Goal: Information Seeking & Learning: Learn about a topic

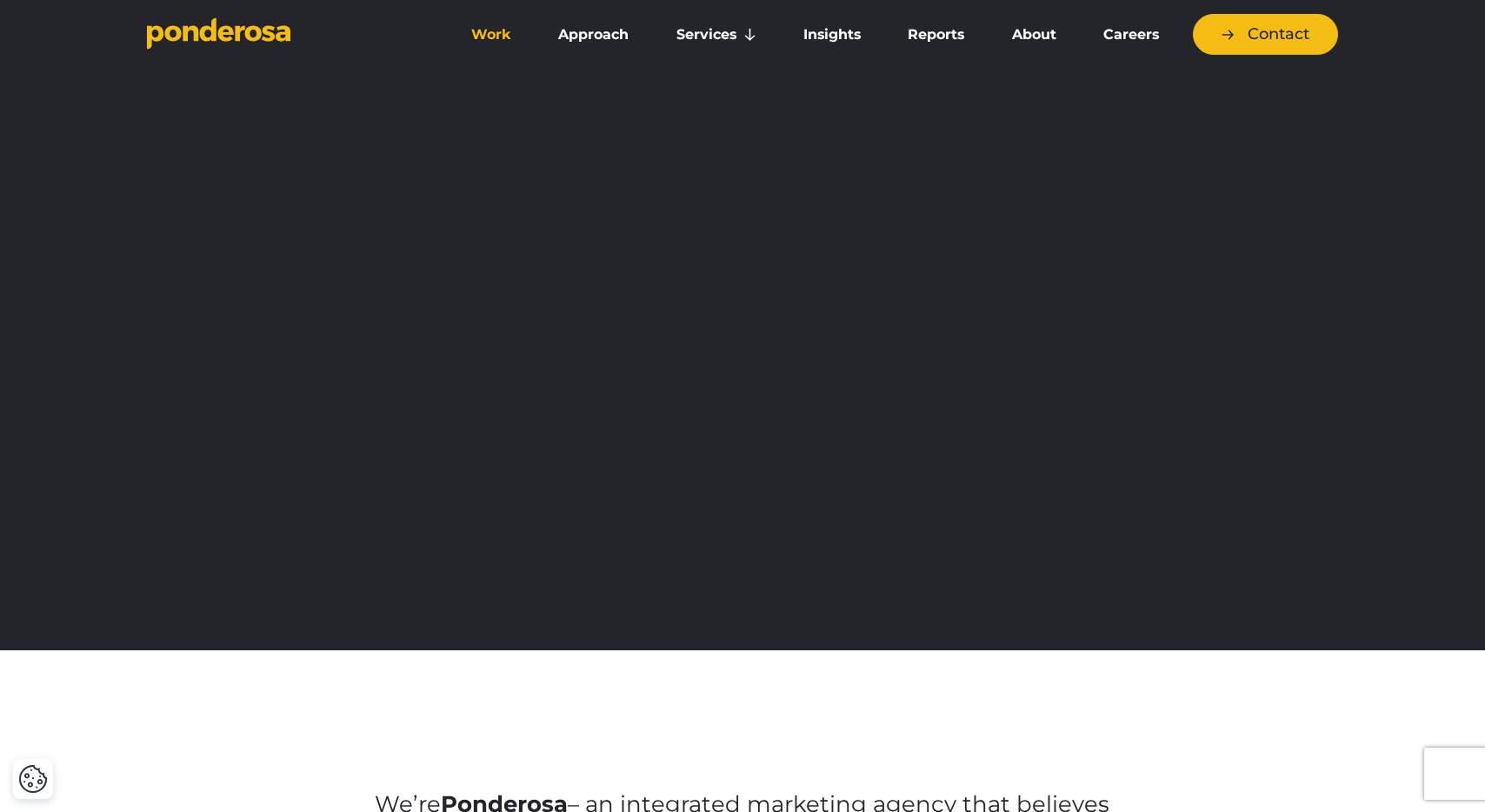
click at [494, 32] on link "Work" at bounding box center [491, 34] width 80 height 36
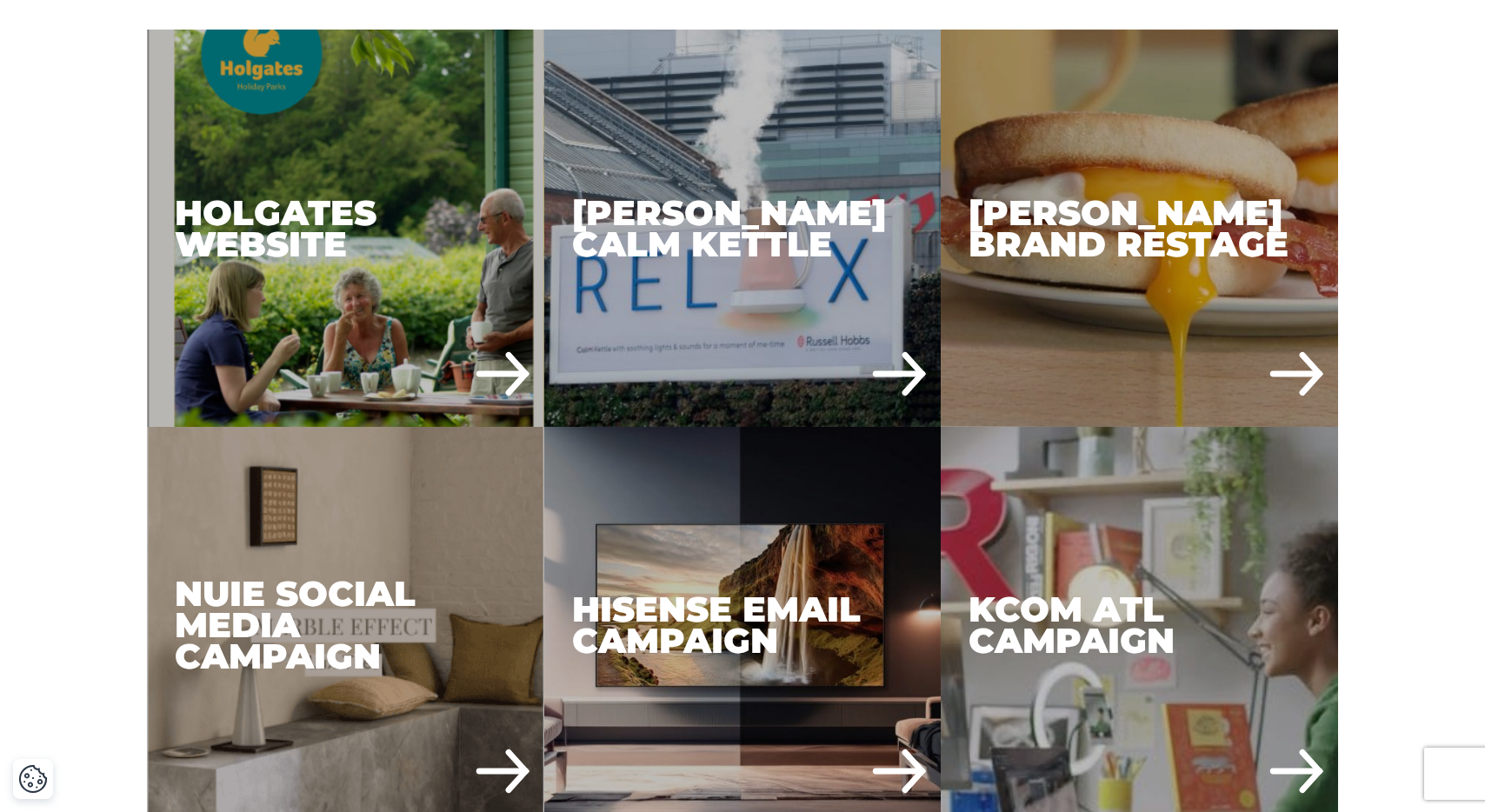
scroll to position [906, 0]
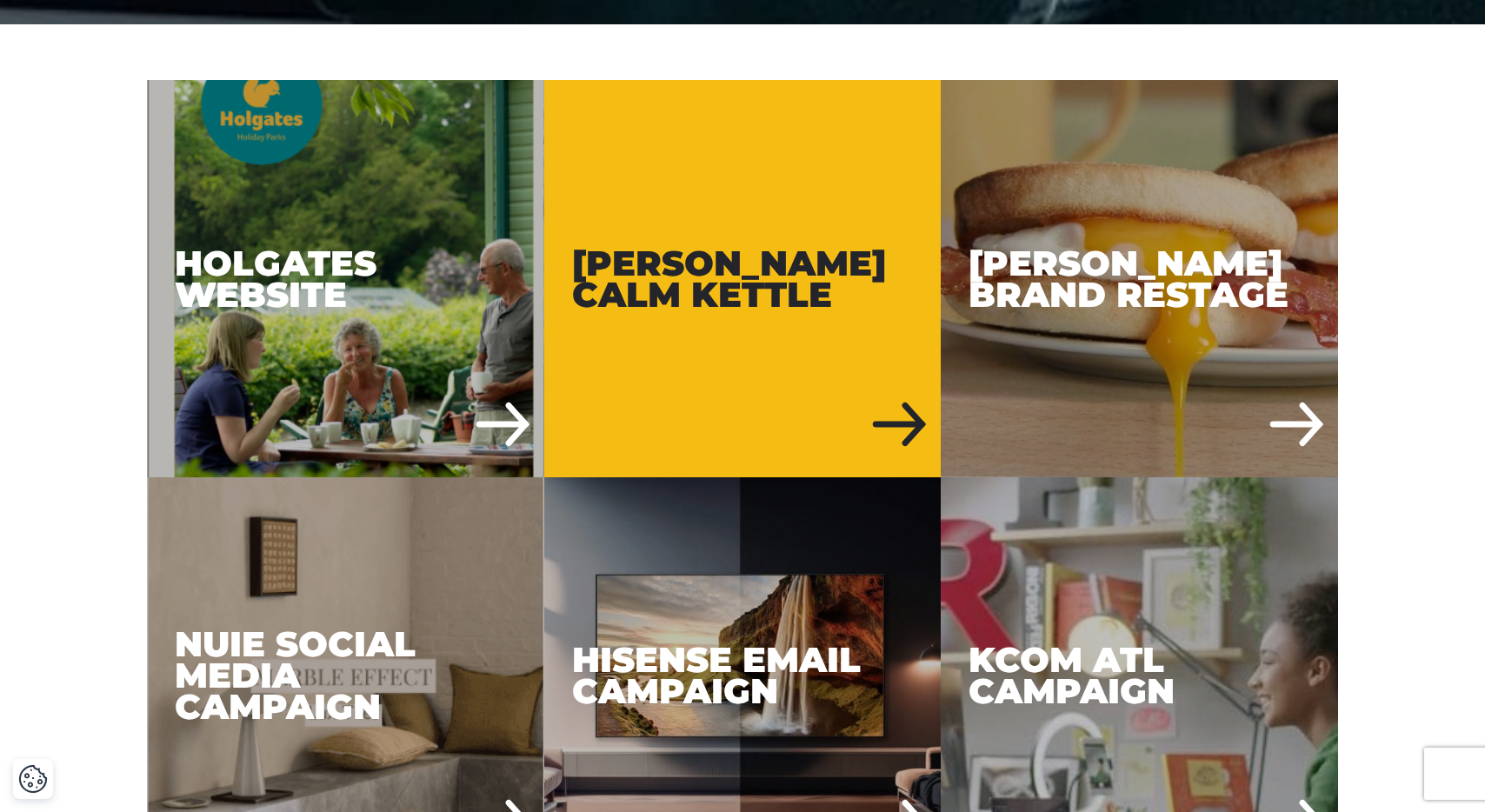
click at [809, 348] on div "[PERSON_NAME] Calm Kettle" at bounding box center [742, 278] width 397 height 397
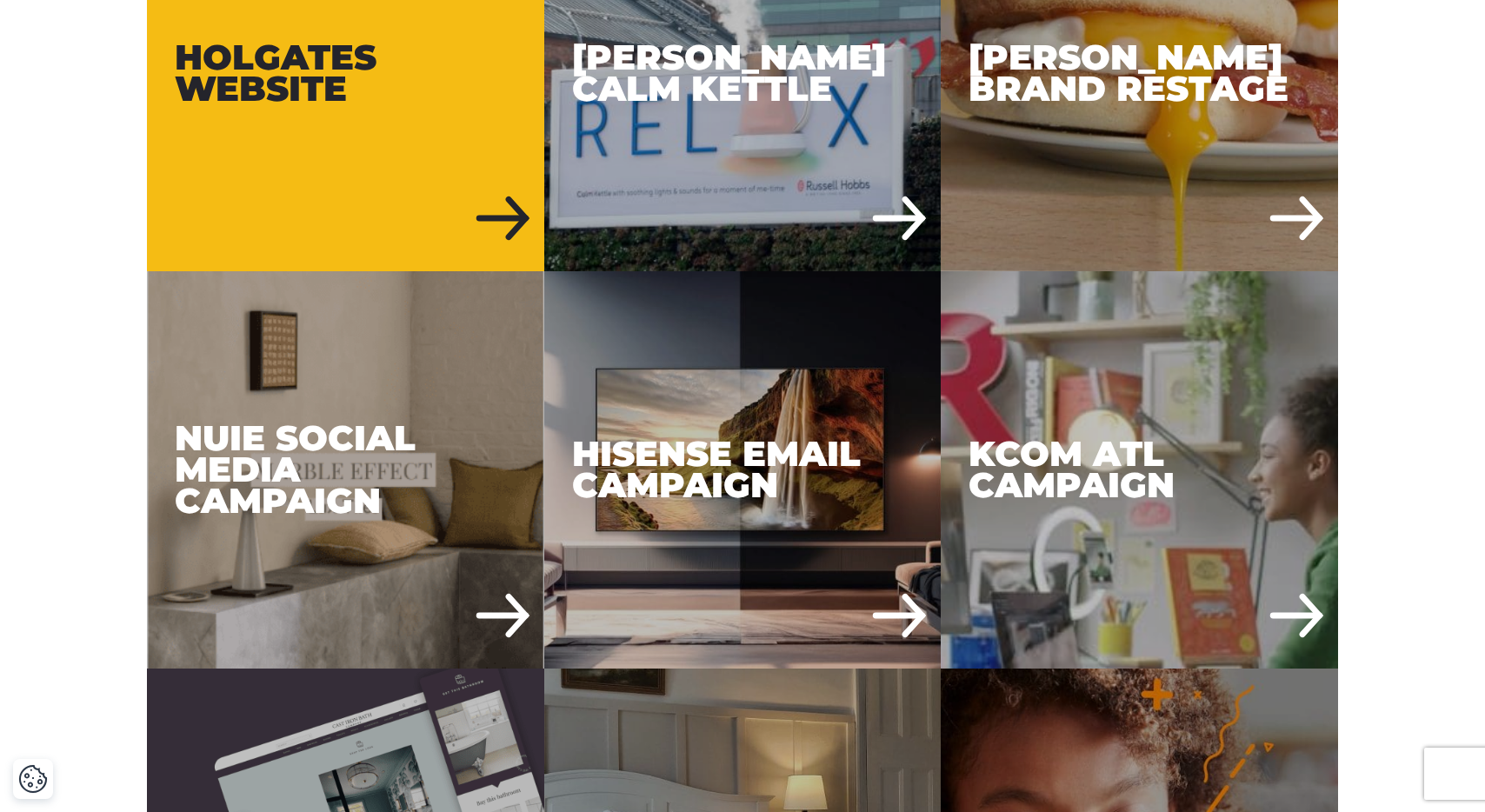
scroll to position [1087, 0]
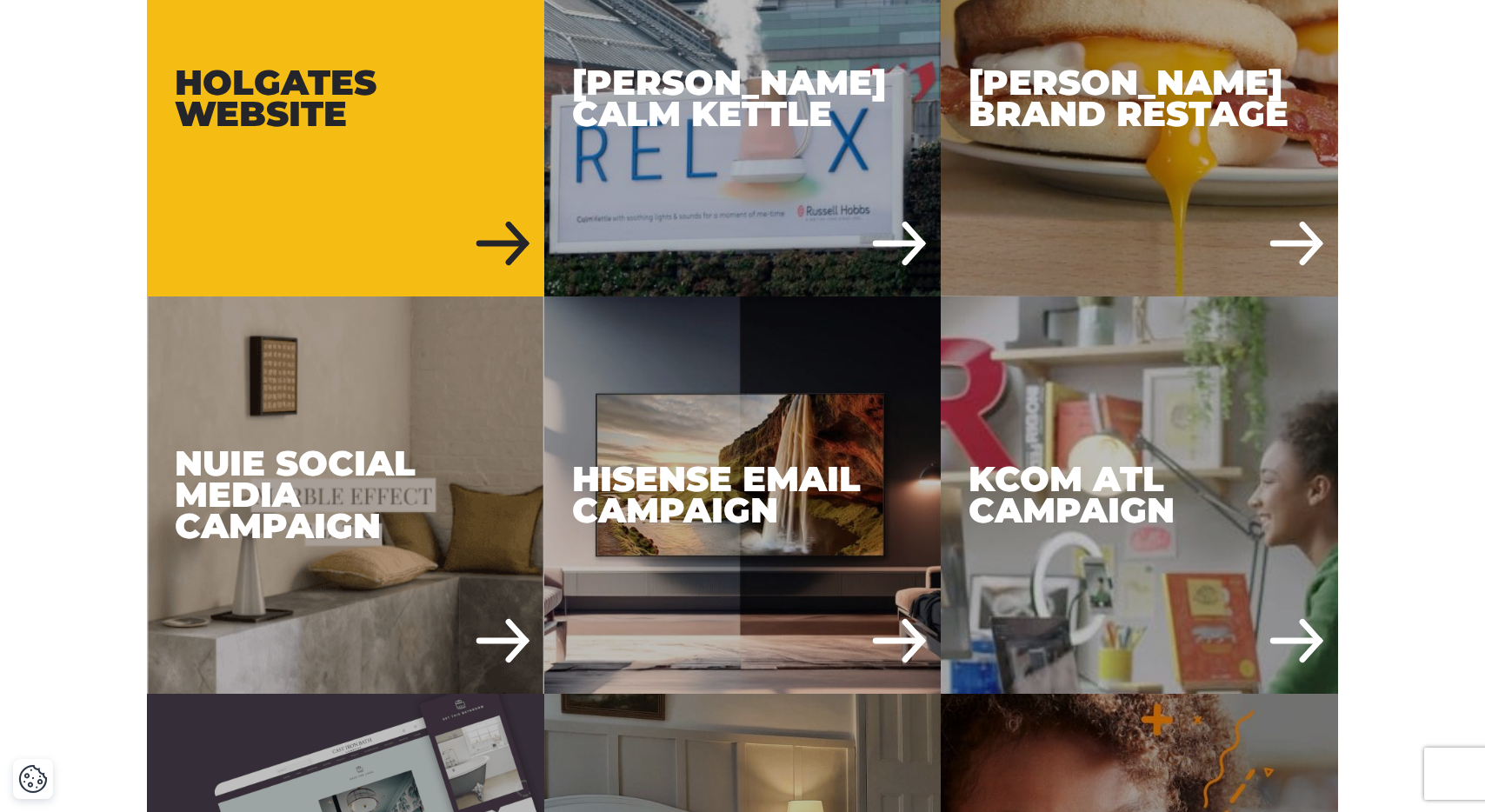
click at [357, 160] on div "Holgates Website" at bounding box center [345, 97] width 397 height 397
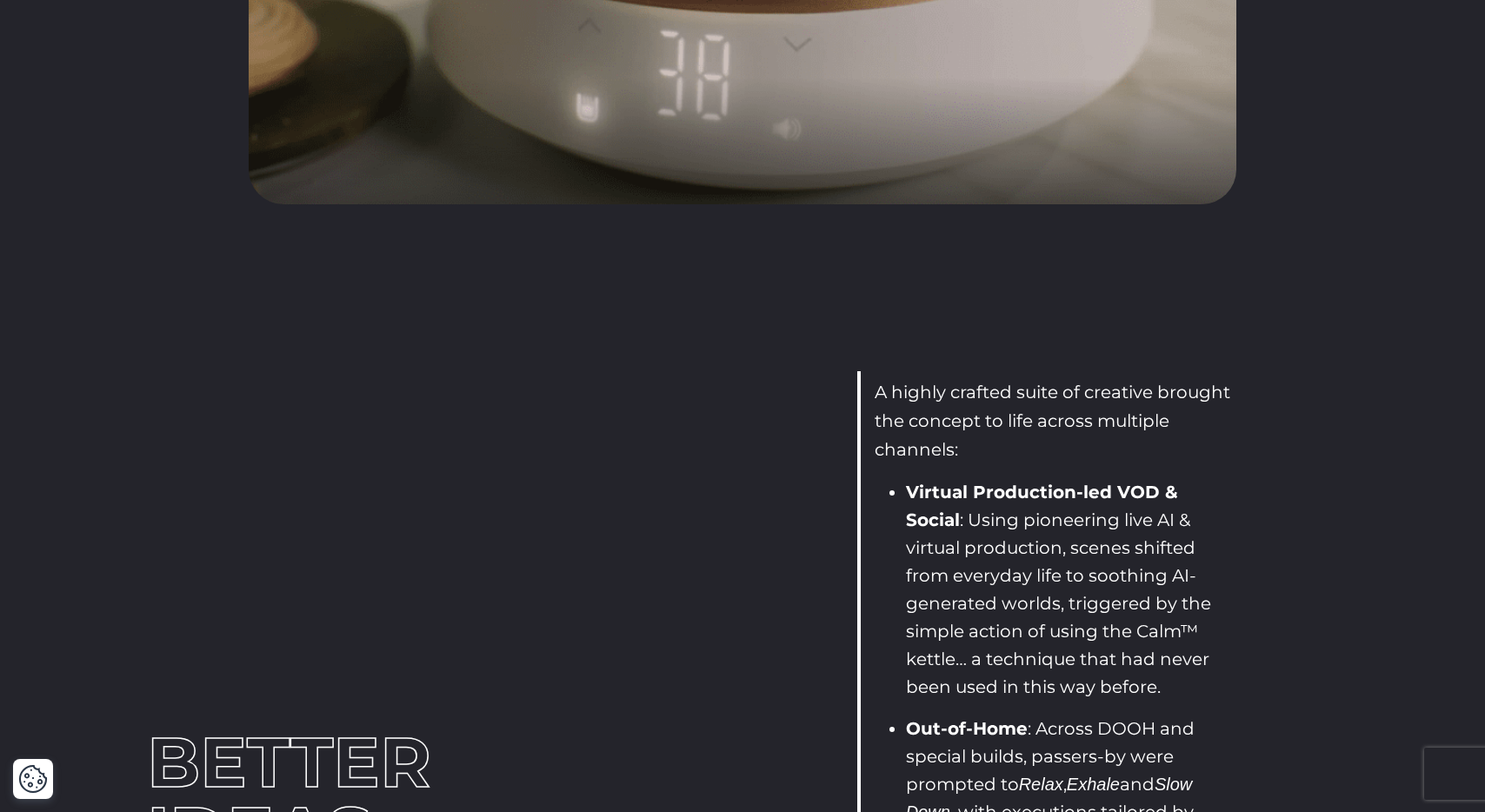
scroll to position [1865, 0]
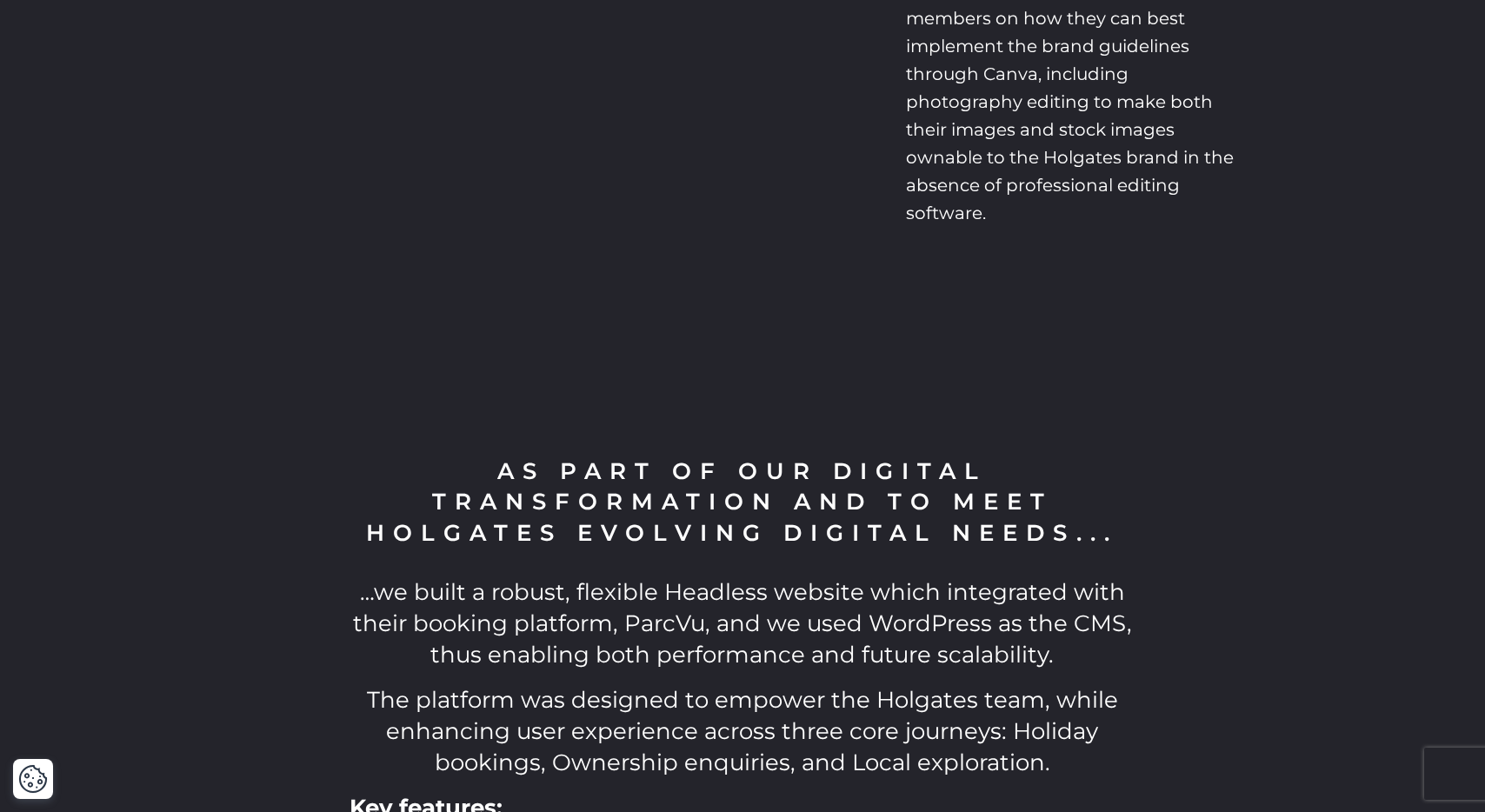
scroll to position [3766, 0]
